Goal: Task Accomplishment & Management: Manage account settings

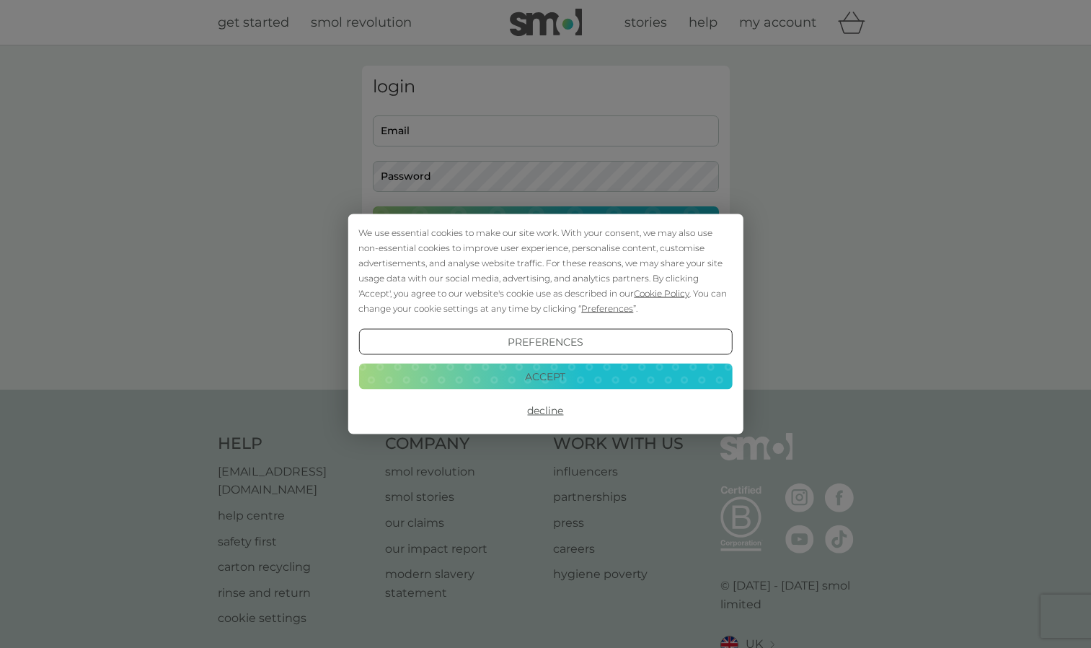
type input "[EMAIL_ADDRESS][DOMAIN_NAME]"
click at [545, 371] on button "Accept" at bounding box center [545, 376] width 374 height 26
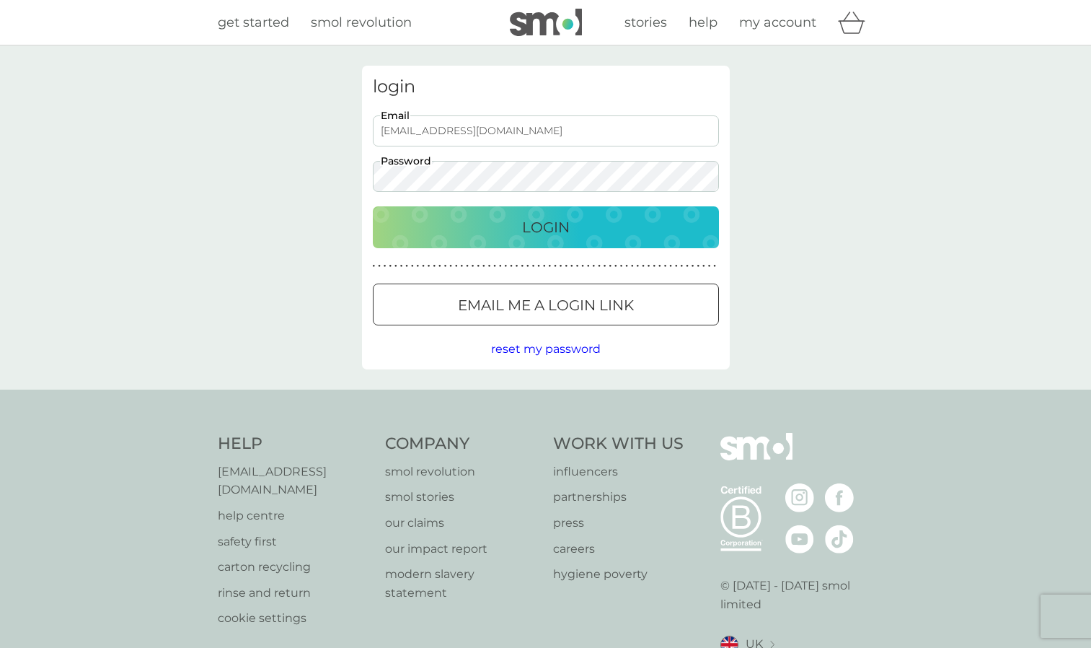
click at [511, 229] on div "Login" at bounding box center [545, 227] width 317 height 23
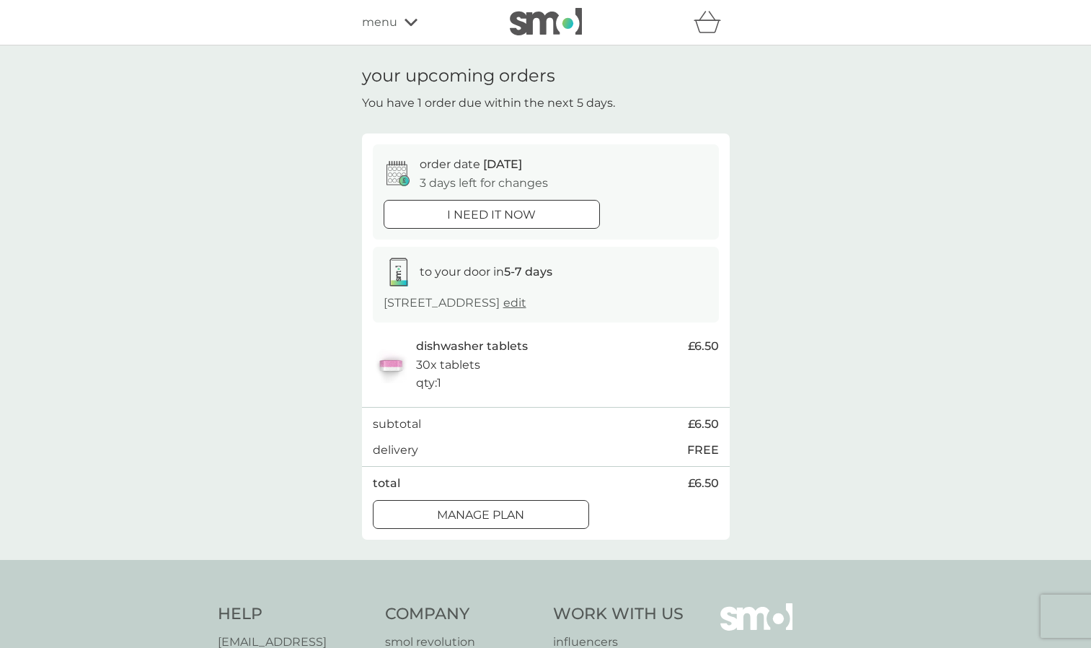
click at [488, 511] on div at bounding box center [481, 514] width 52 height 15
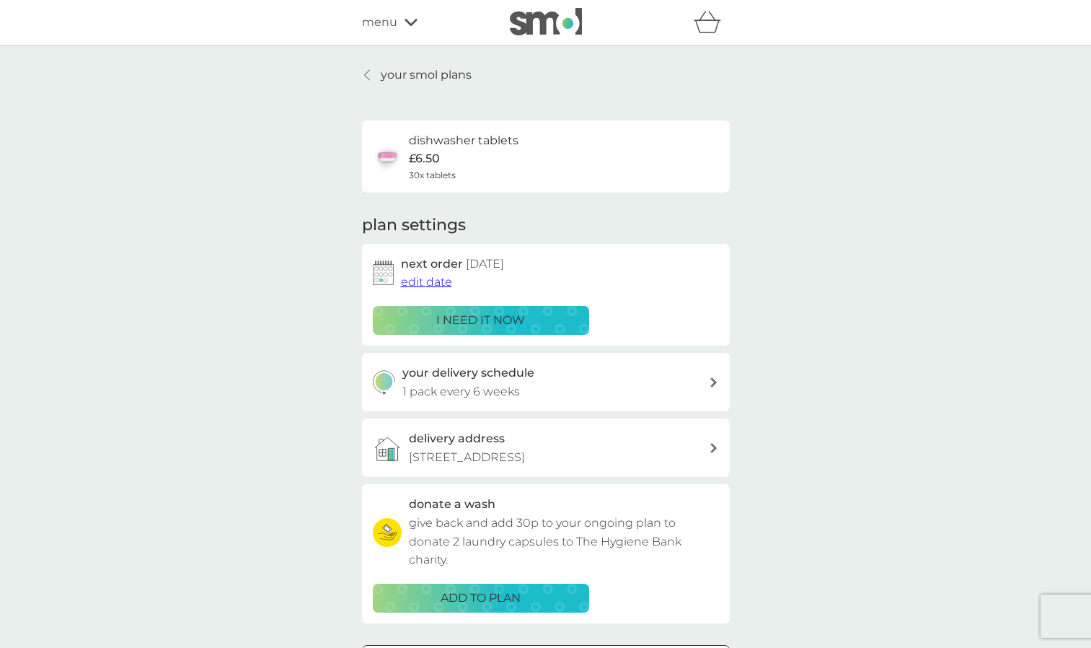
click at [433, 281] on span "edit date" at bounding box center [426, 282] width 51 height 14
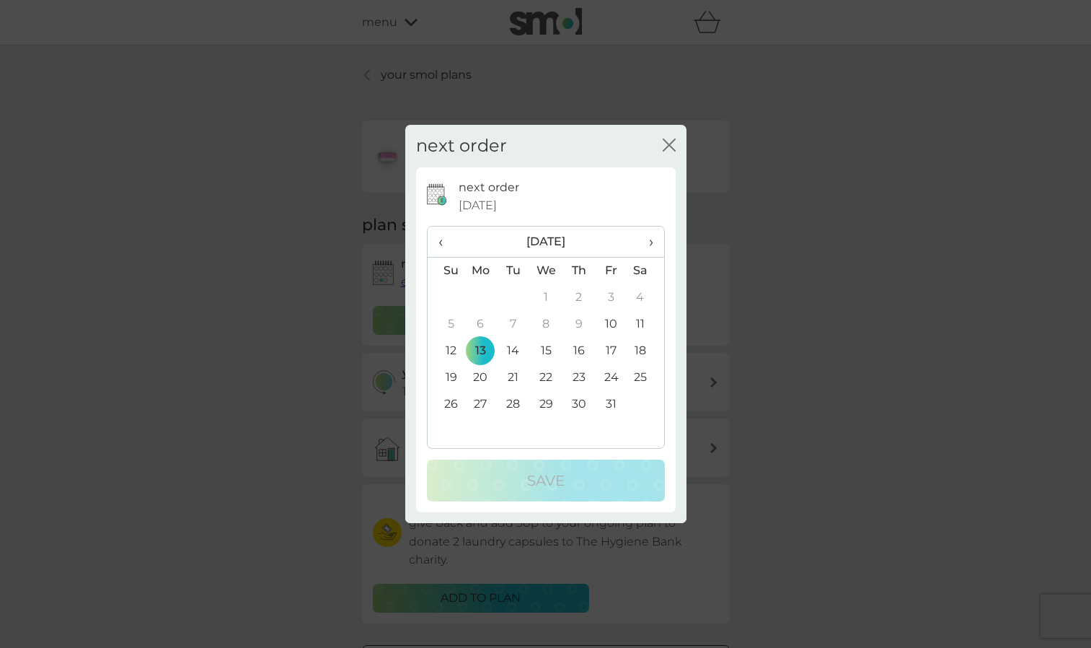
click at [649, 247] on span "›" at bounding box center [645, 241] width 14 height 30
click at [579, 347] on td "13" at bounding box center [579, 351] width 32 height 27
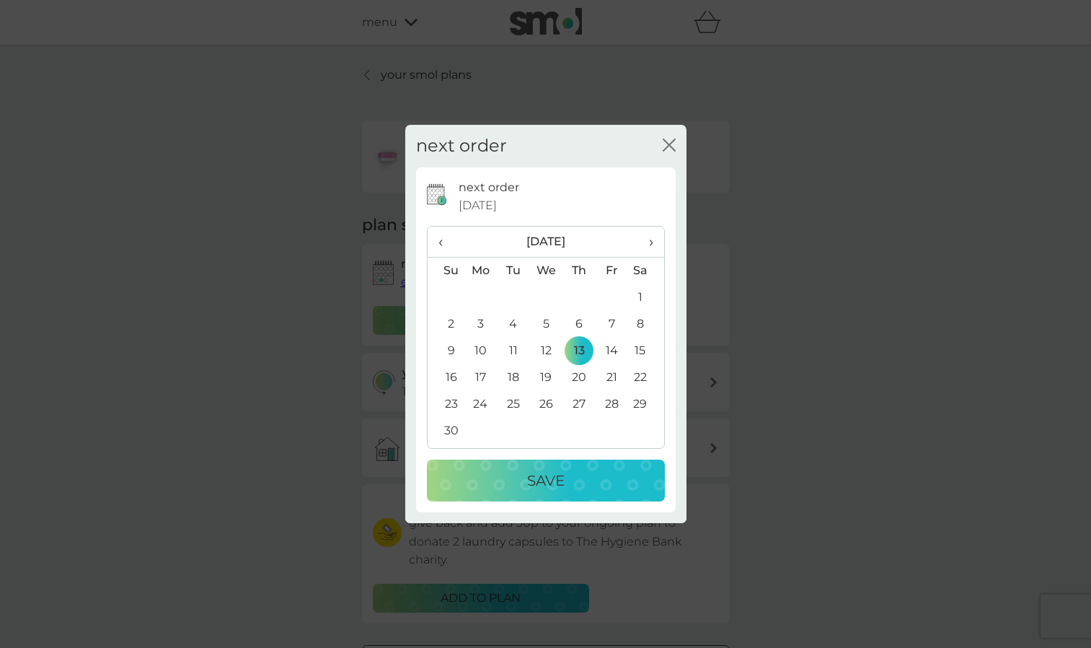
click at [503, 467] on button "Save" at bounding box center [546, 480] width 238 height 42
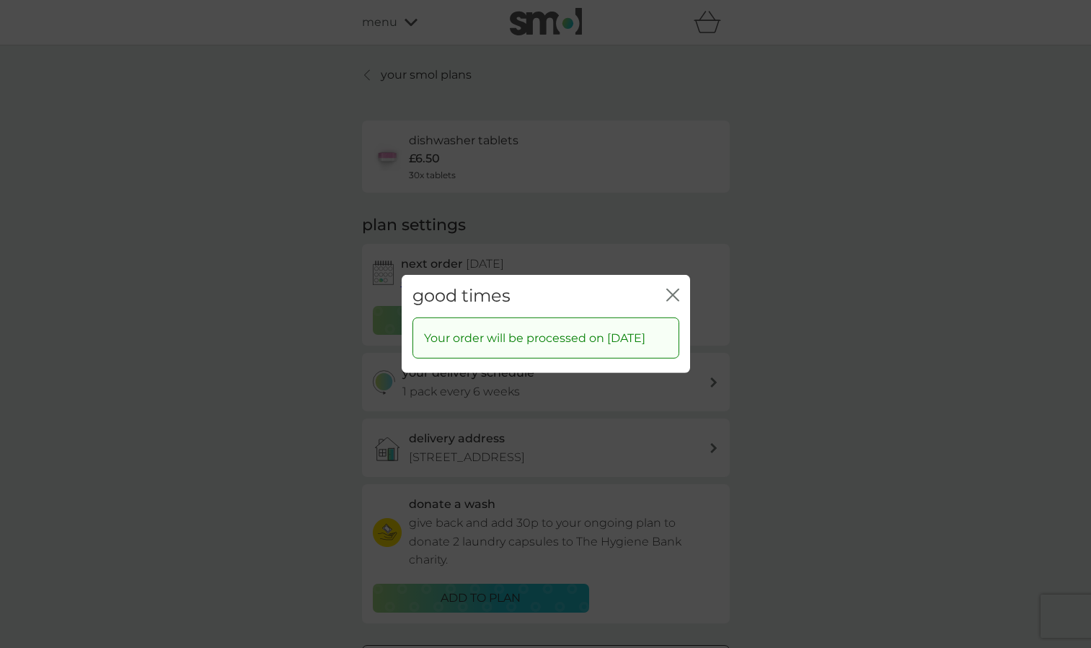
click at [670, 289] on icon "close" at bounding box center [672, 295] width 13 height 13
